Goal: Transaction & Acquisition: Purchase product/service

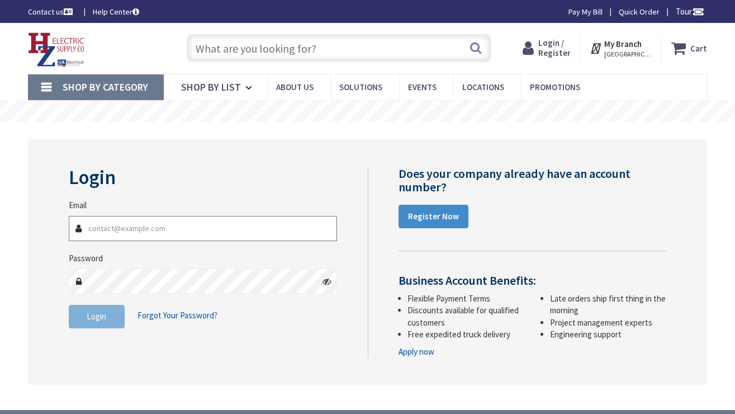
type input "[EMAIL_ADDRESS][DOMAIN_NAME]"
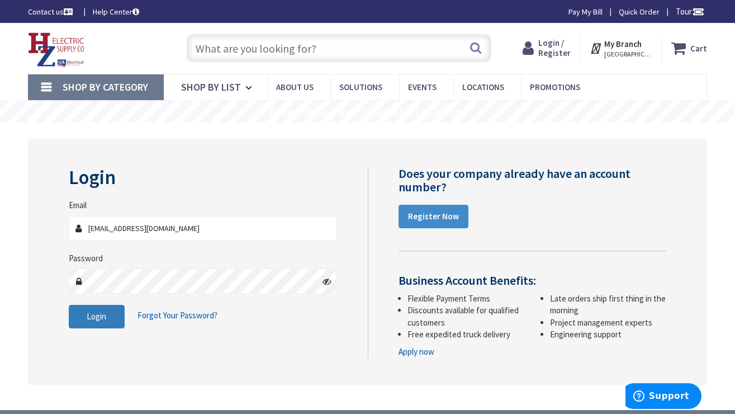
click at [98, 311] on span "Login" at bounding box center [97, 316] width 20 height 11
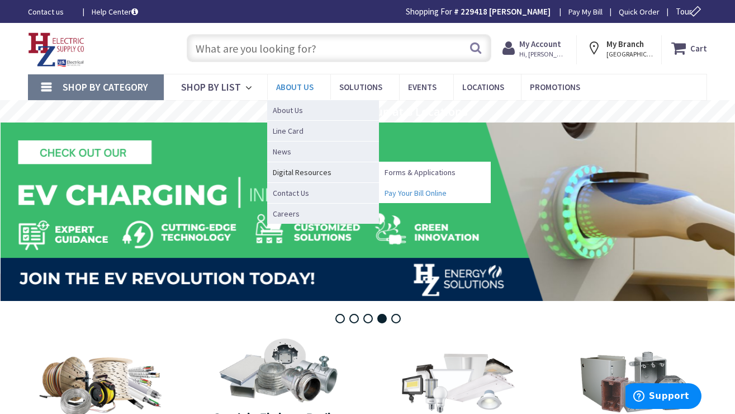
click at [410, 195] on span "Pay Your Bill Online" at bounding box center [416, 192] width 62 height 11
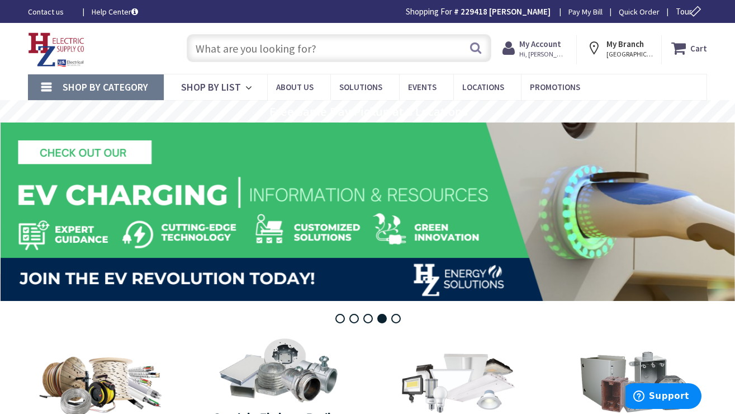
click at [360, 55] on input "text" at bounding box center [339, 48] width 305 height 28
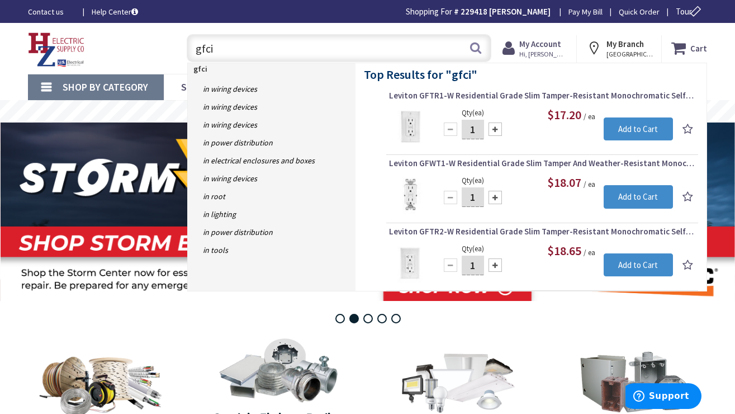
click at [386, 46] on input "gfci" at bounding box center [339, 48] width 305 height 28
type input "g"
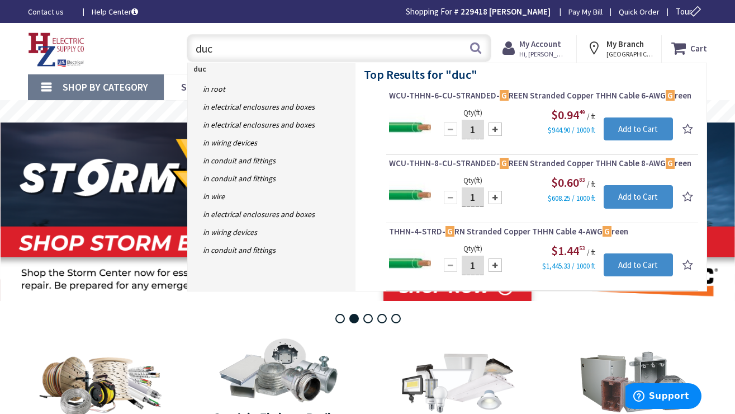
type input "duct"
